Goal: Task Accomplishment & Management: Manage account settings

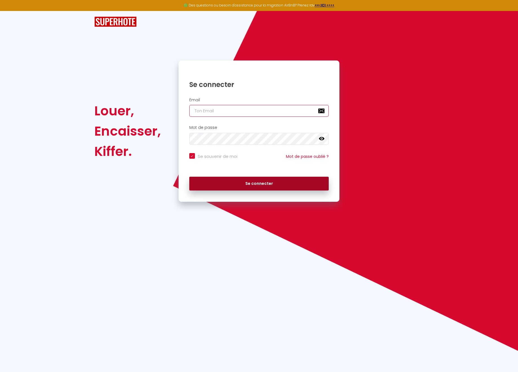
type input "[EMAIL_ADDRESS][DOMAIN_NAME]"
click at [229, 182] on button "Se connecter" at bounding box center [259, 184] width 140 height 14
checkbox input "true"
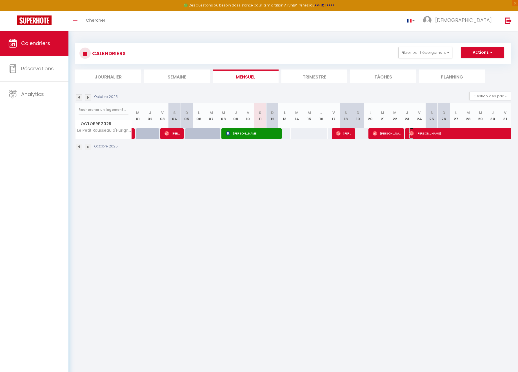
select select "OK"
select select "0"
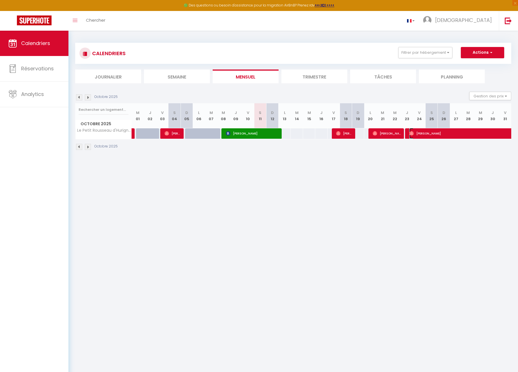
select select "1"
select select
